Goal: Task Accomplishment & Management: Manage account settings

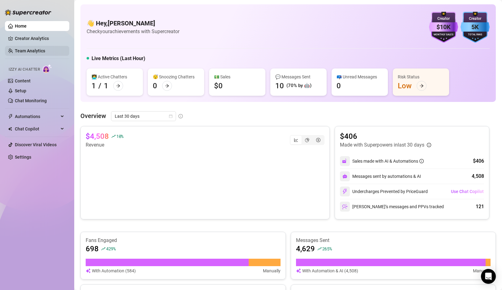
click at [22, 51] on link "Team Analytics" at bounding box center [30, 50] width 30 height 5
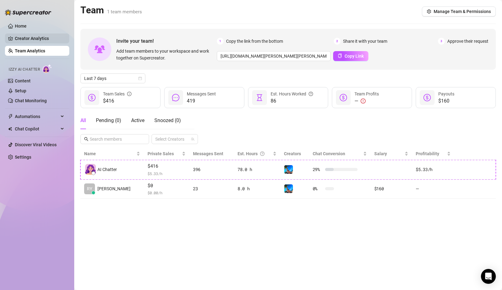
click at [30, 41] on link "Creator Analytics" at bounding box center [40, 38] width 50 height 10
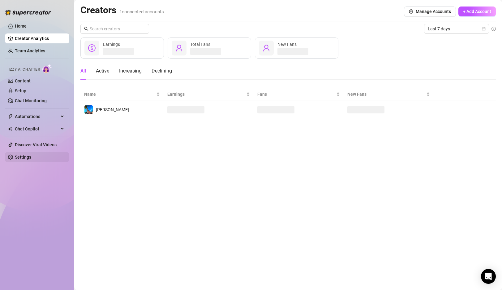
click at [24, 154] on link "Settings" at bounding box center [23, 156] width 16 height 5
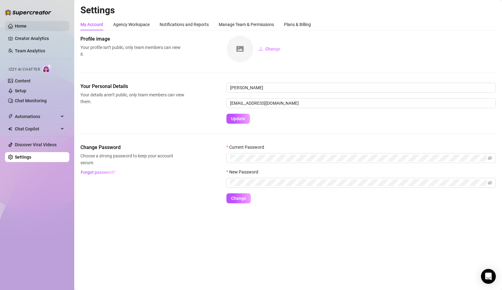
click at [20, 25] on link "Home" at bounding box center [21, 26] width 12 height 5
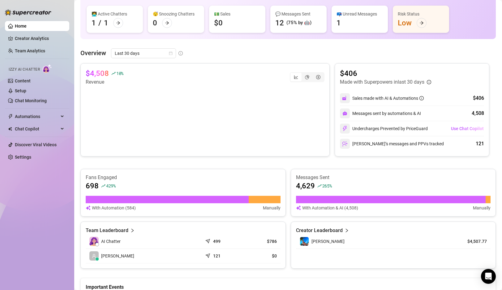
scroll to position [141, 0]
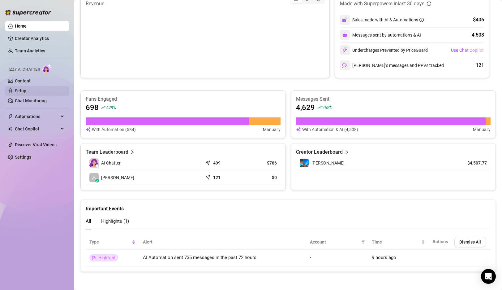
click at [26, 90] on link "Setup" at bounding box center [20, 90] width 11 height 5
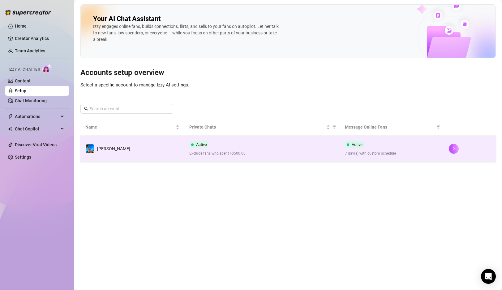
click at [153, 144] on td "[PERSON_NAME]" at bounding box center [132, 149] width 104 height 26
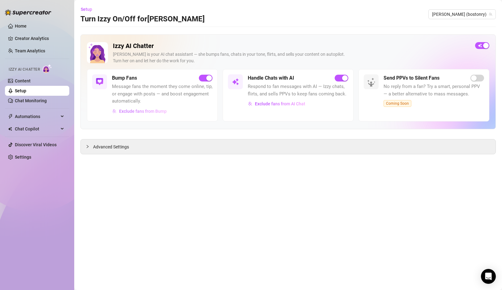
click at [140, 112] on span "Exclude fans from Bump" at bounding box center [143, 111] width 48 height 5
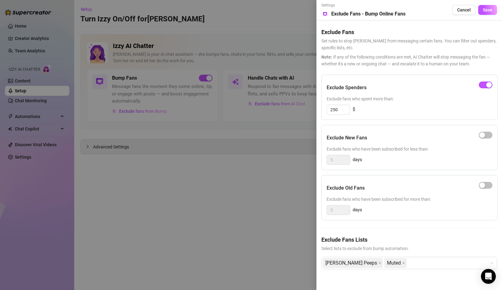
click at [263, 178] on div at bounding box center [251, 145] width 502 height 290
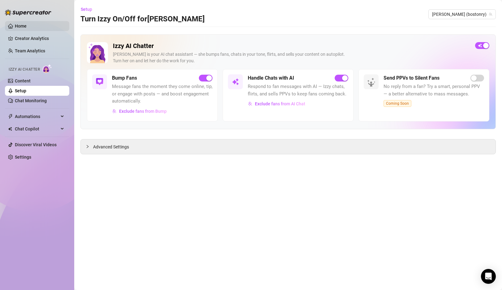
click at [23, 24] on link "Home" at bounding box center [21, 26] width 12 height 5
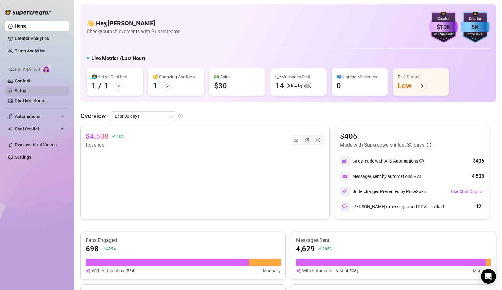
click at [20, 88] on link "Setup" at bounding box center [20, 90] width 11 height 5
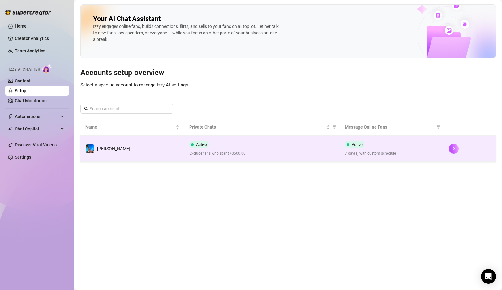
click at [141, 148] on td "[PERSON_NAME]" at bounding box center [132, 149] width 104 height 26
